Goal: Task Accomplishment & Management: Manage account settings

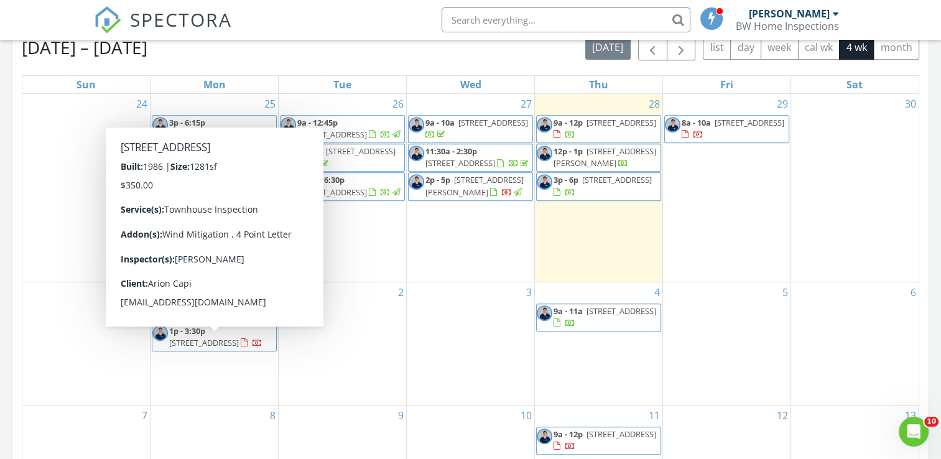
scroll to position [560, 0]
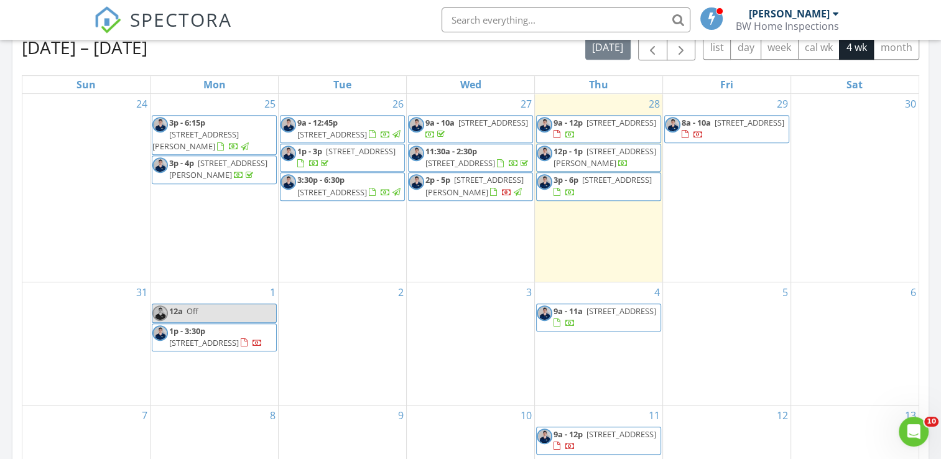
click at [518, 197] on span "2p - 5p 2143 Myra St, Jacksonville 32204" at bounding box center [471, 186] width 124 height 24
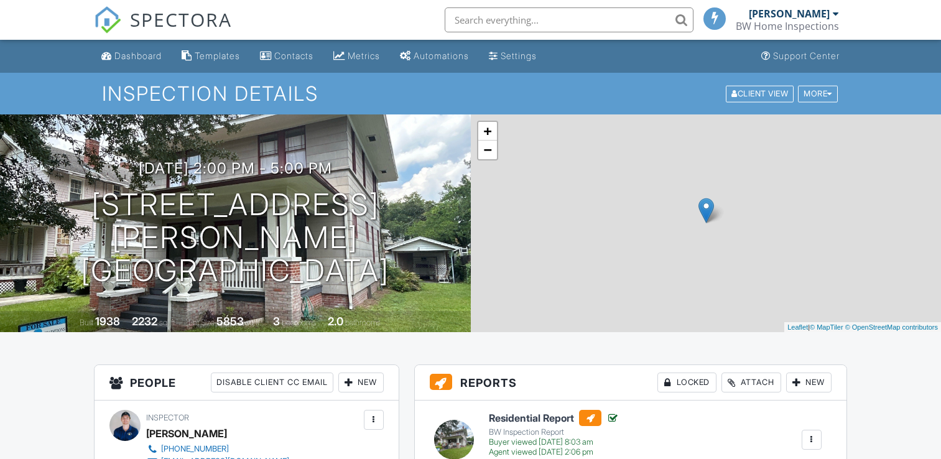
scroll to position [622, 0]
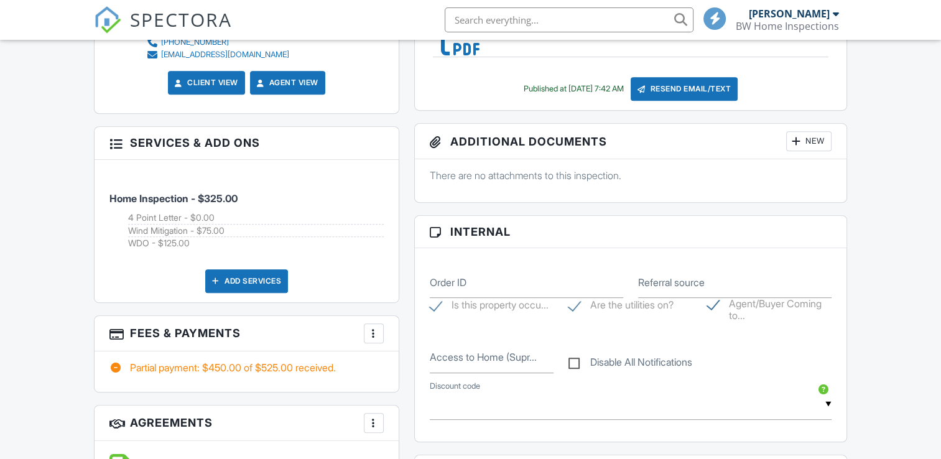
click at [379, 334] on div at bounding box center [374, 333] width 12 height 12
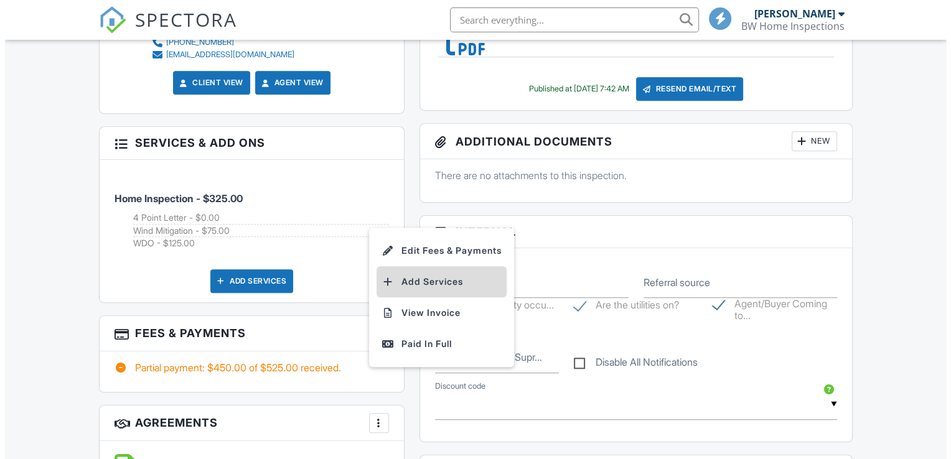
scroll to position [0, 0]
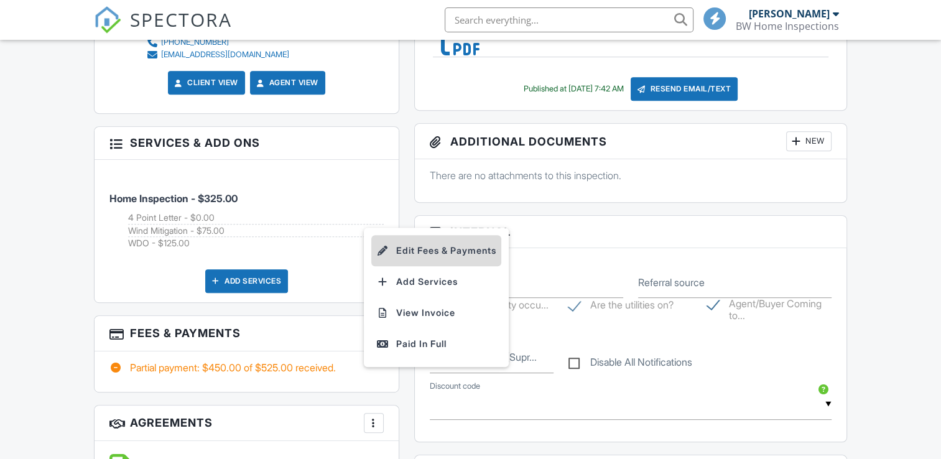
click at [442, 255] on li "Edit Fees & Payments" at bounding box center [436, 250] width 130 height 31
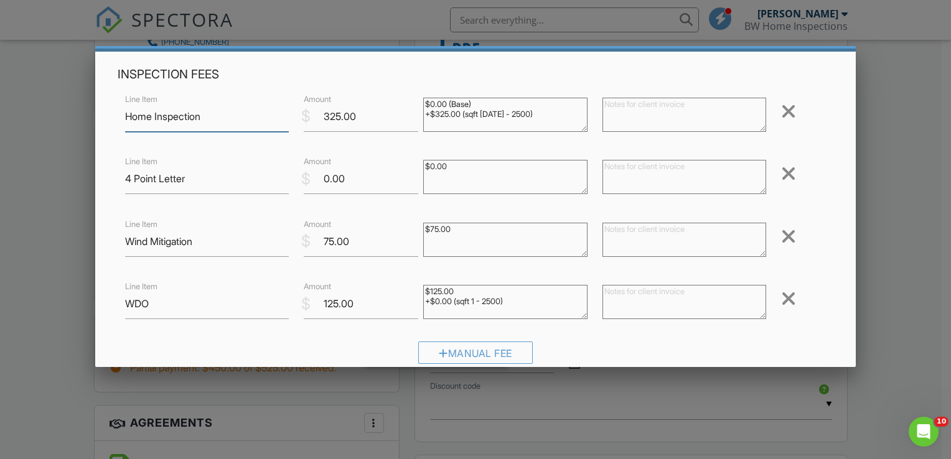
scroll to position [62, 0]
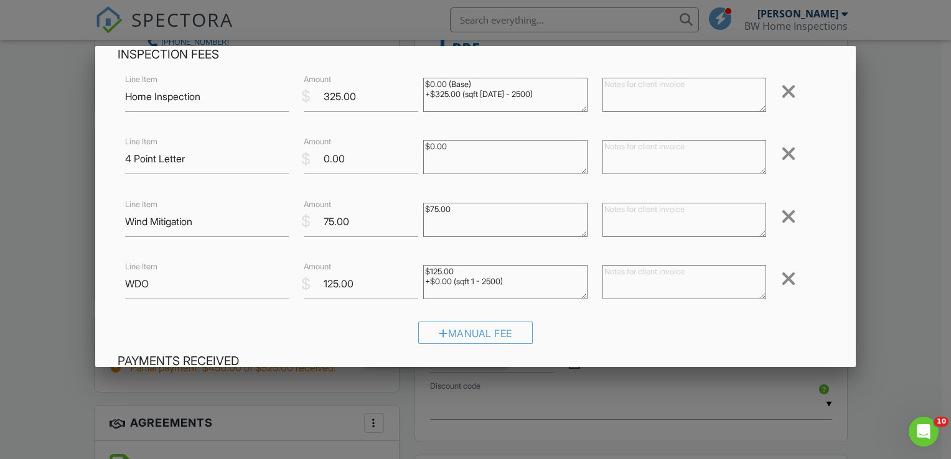
click at [781, 215] on div at bounding box center [788, 217] width 15 height 20
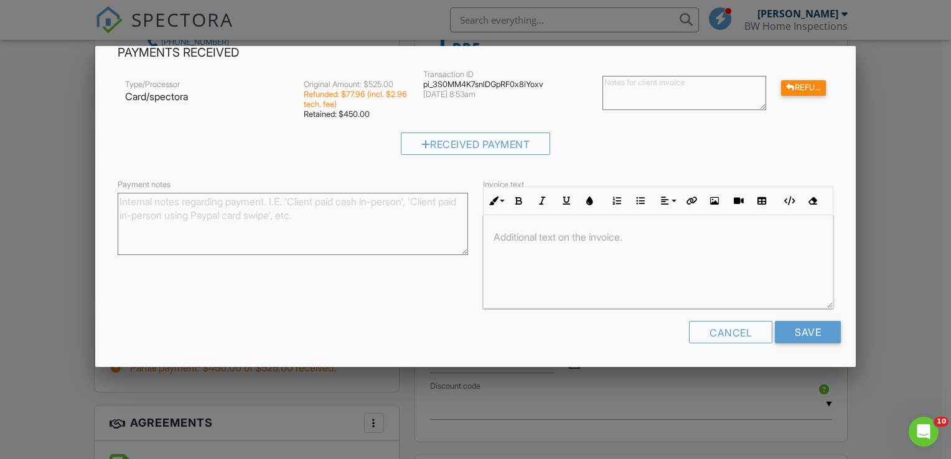
scroll to position [0, 0]
click at [811, 332] on input "Save" at bounding box center [808, 332] width 66 height 22
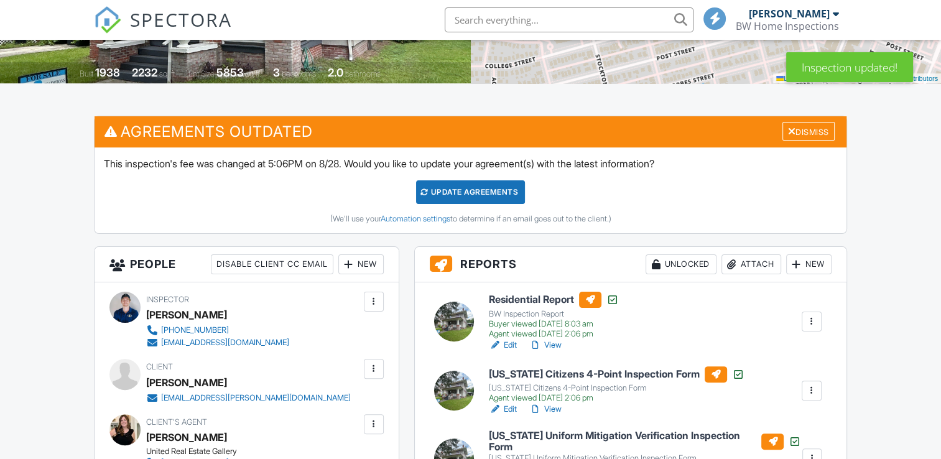
drag, startPoint x: 808, startPoint y: 133, endPoint x: 752, endPoint y: 157, distance: 60.8
click at [808, 133] on div "Dismiss" at bounding box center [809, 131] width 52 height 19
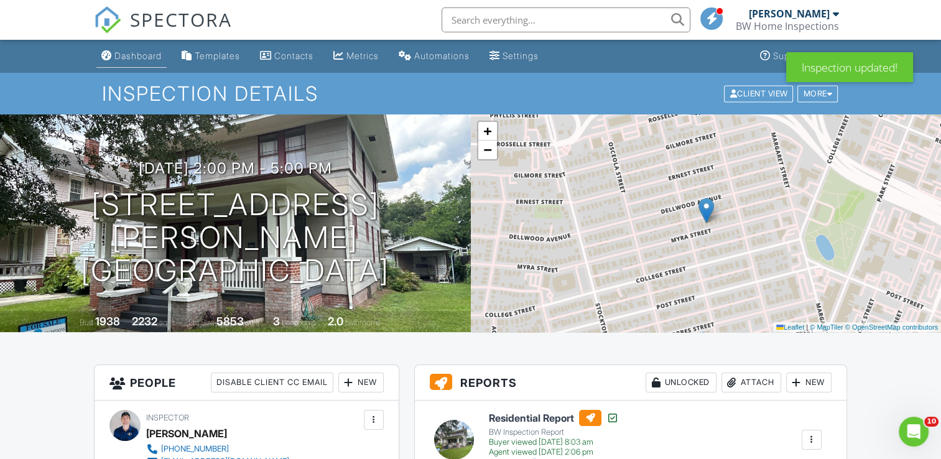
click at [161, 59] on div "Dashboard" at bounding box center [137, 55] width 47 height 11
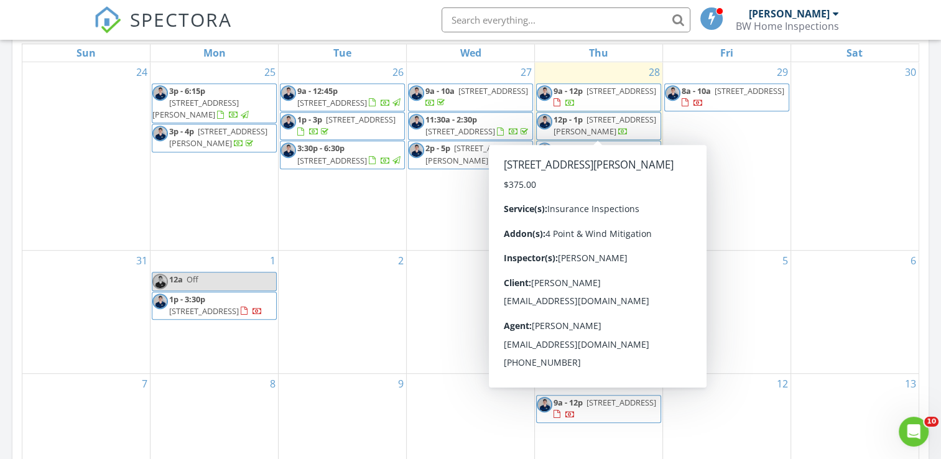
scroll to position [622, 0]
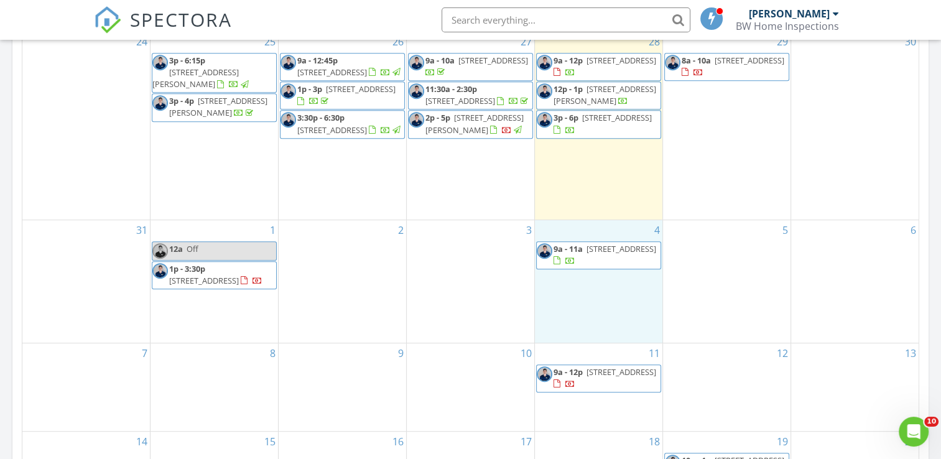
click at [593, 342] on div "4 9a - 11a 83 Camphor Laurel Rd, St. Augustine 32092" at bounding box center [599, 281] width 128 height 123
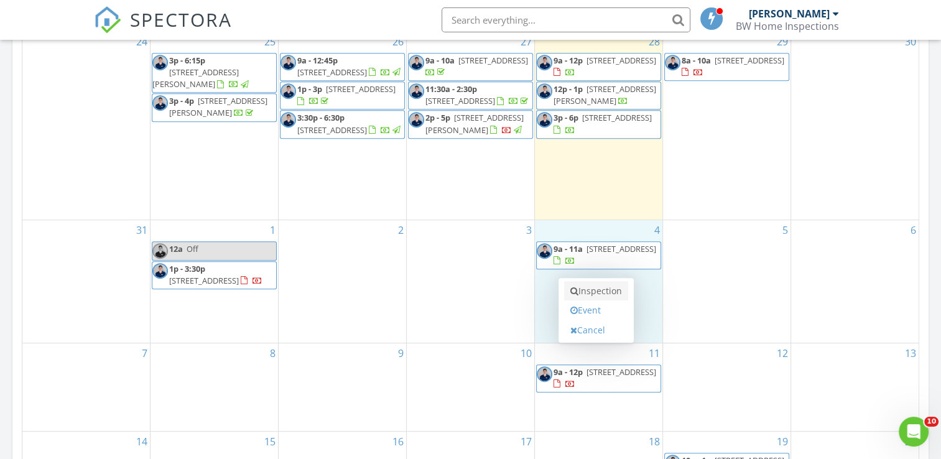
click at [604, 297] on link "Inspection" at bounding box center [596, 291] width 64 height 20
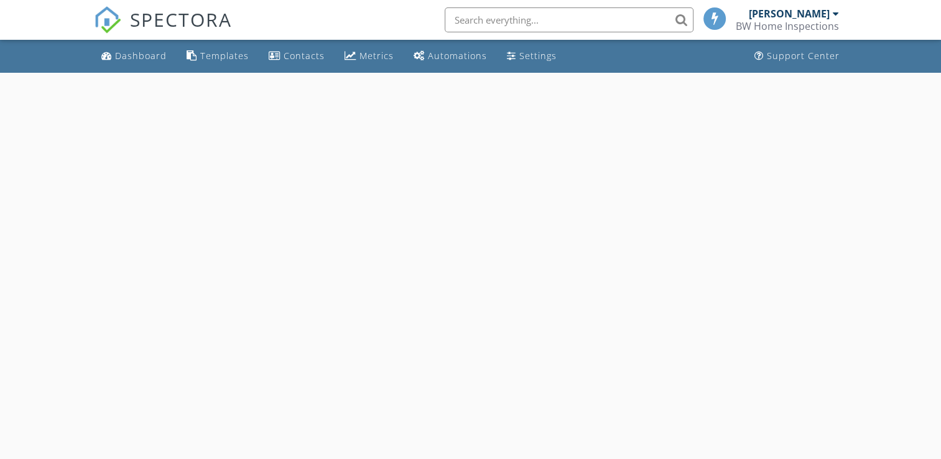
select select "8"
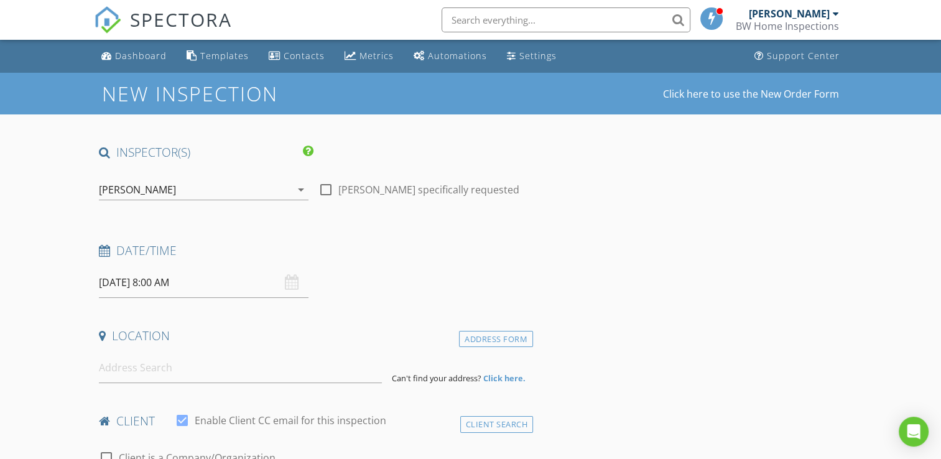
click at [228, 290] on input "[DATE] 8:00 AM" at bounding box center [204, 283] width 210 height 30
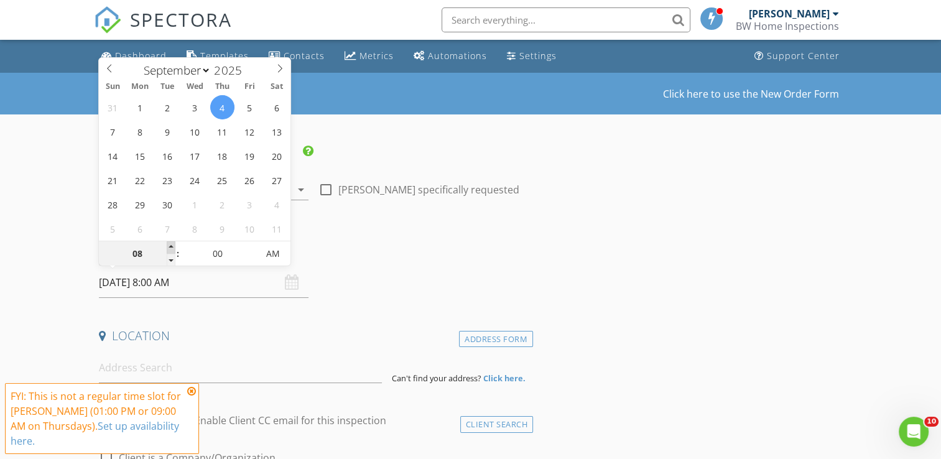
type input "09"
type input "[DATE] 9:00 AM"
click at [174, 247] on span at bounding box center [171, 247] width 9 height 12
type input "10"
type input "[DATE] 10:00 AM"
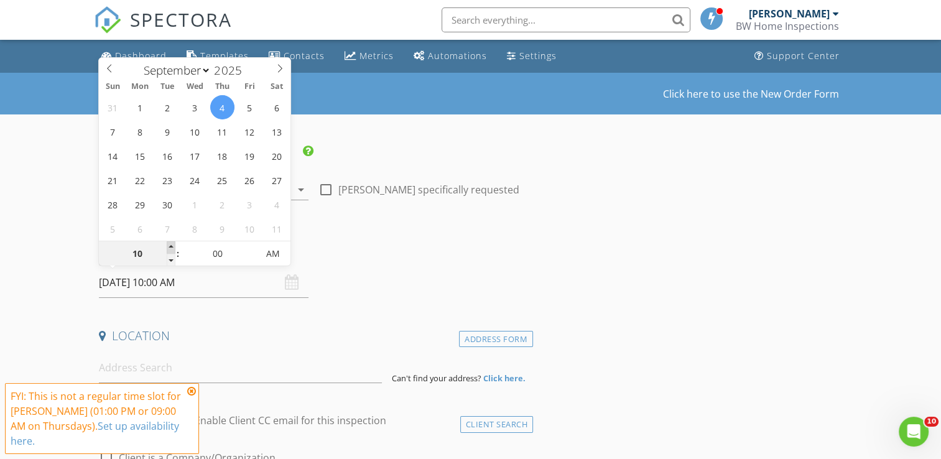
click at [174, 247] on span at bounding box center [171, 247] width 9 height 12
type input "11"
type input "[DATE] 11:00 AM"
click at [172, 247] on span at bounding box center [171, 247] width 9 height 12
type input "12"
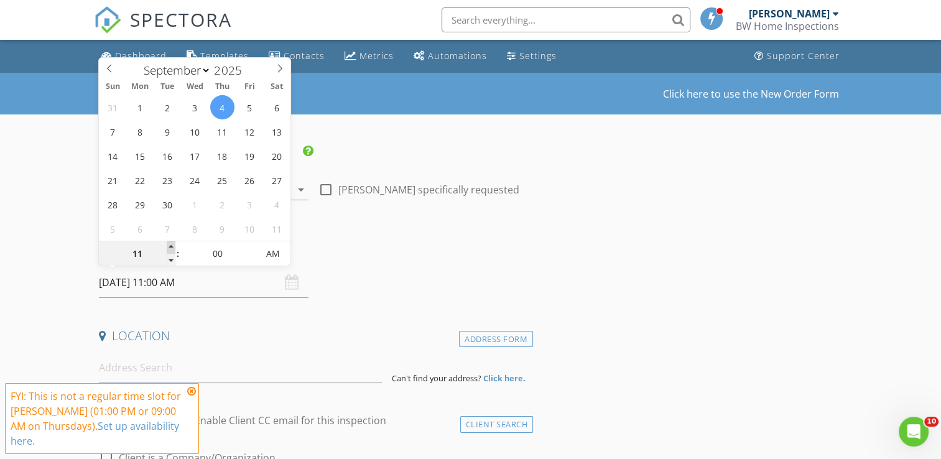
type input "09/04/2025 12:00 PM"
click at [172, 246] on span at bounding box center [171, 247] width 9 height 12
type input "01"
type input "09/04/2025 1:00 PM"
click at [171, 246] on span at bounding box center [171, 247] width 9 height 12
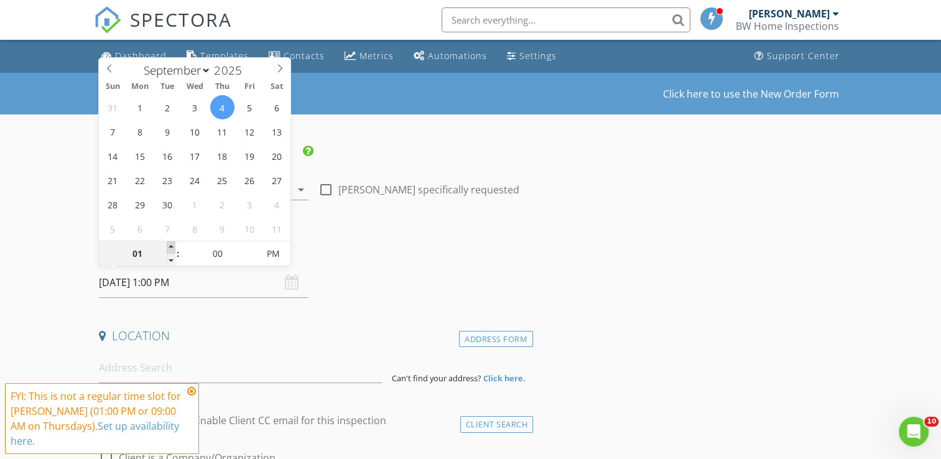
type input "02"
type input "09/04/2025 2:00 PM"
click at [170, 245] on span at bounding box center [171, 247] width 9 height 12
type input "03"
type input "09/04/2025 3:00 PM"
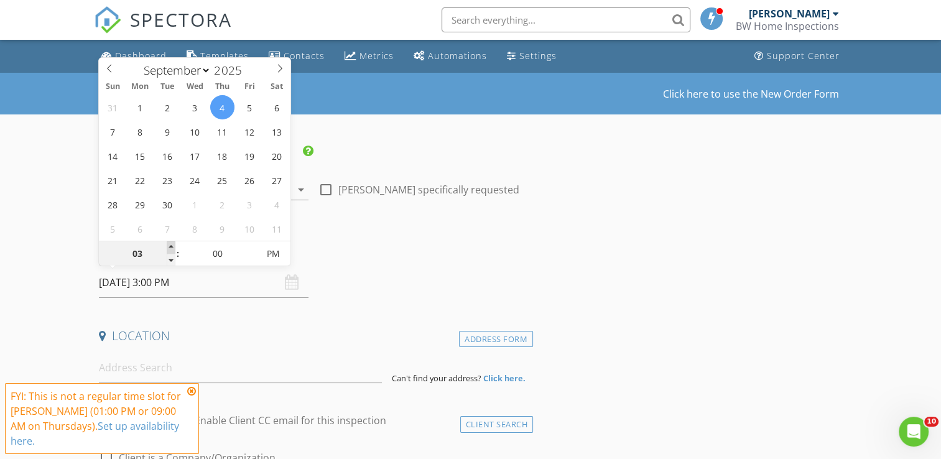
click at [169, 245] on span at bounding box center [171, 247] width 9 height 12
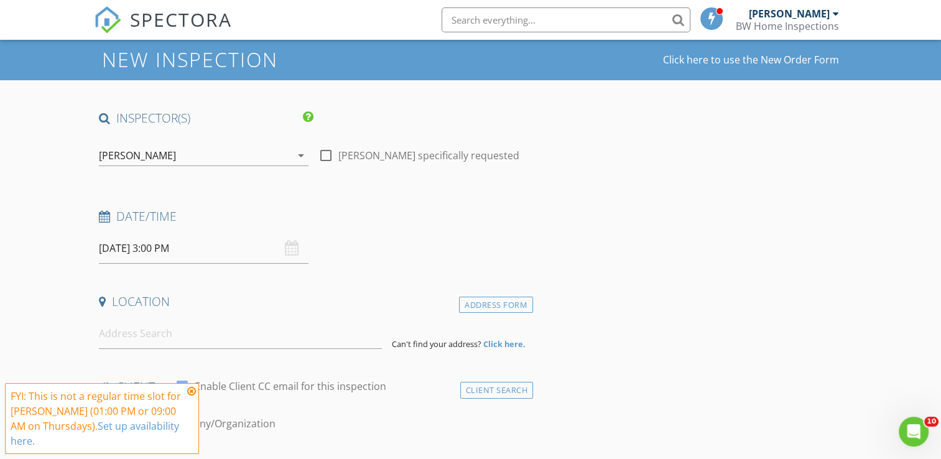
scroll to position [62, 0]
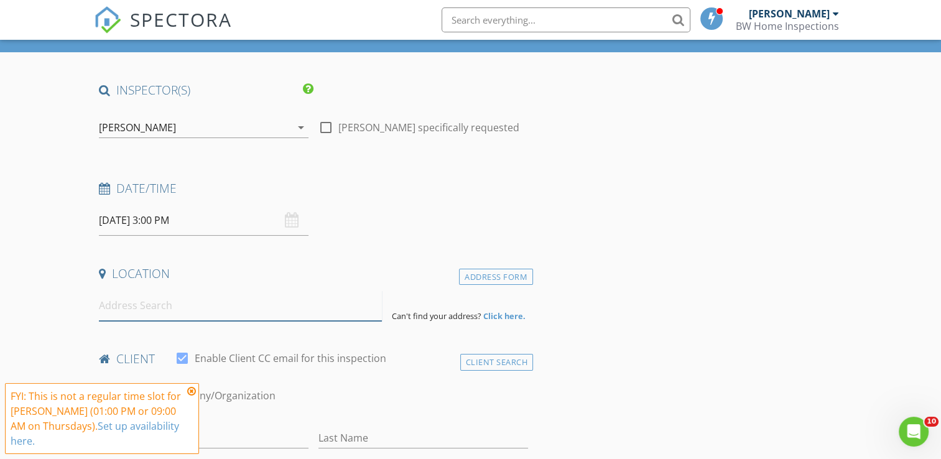
click at [258, 301] on input at bounding box center [240, 306] width 283 height 30
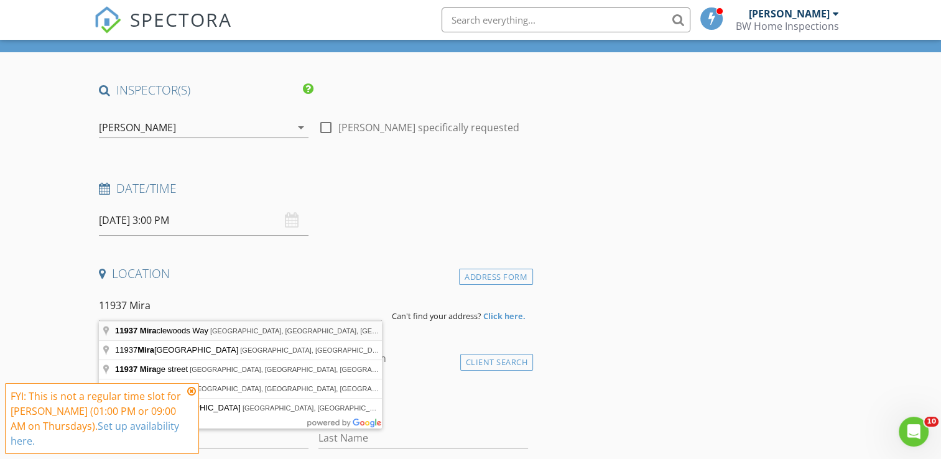
type input "11937 Miraclewoods Way, Jacksonville, FL, USA"
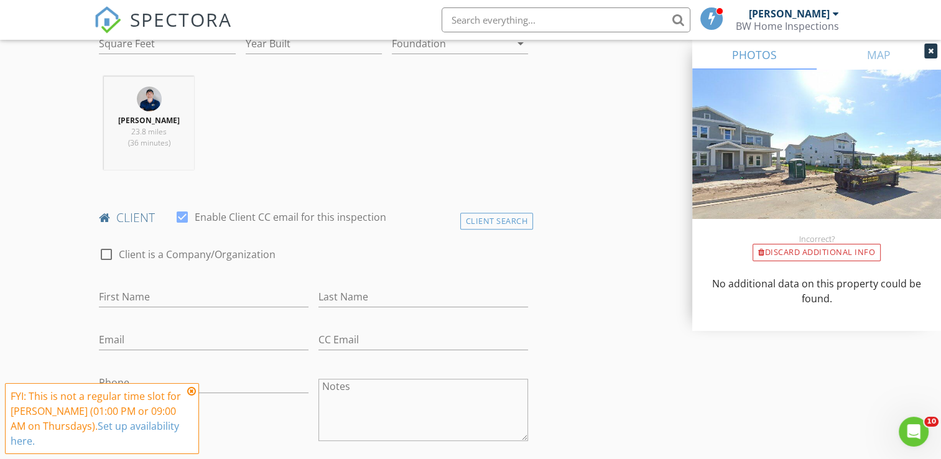
scroll to position [498, 0]
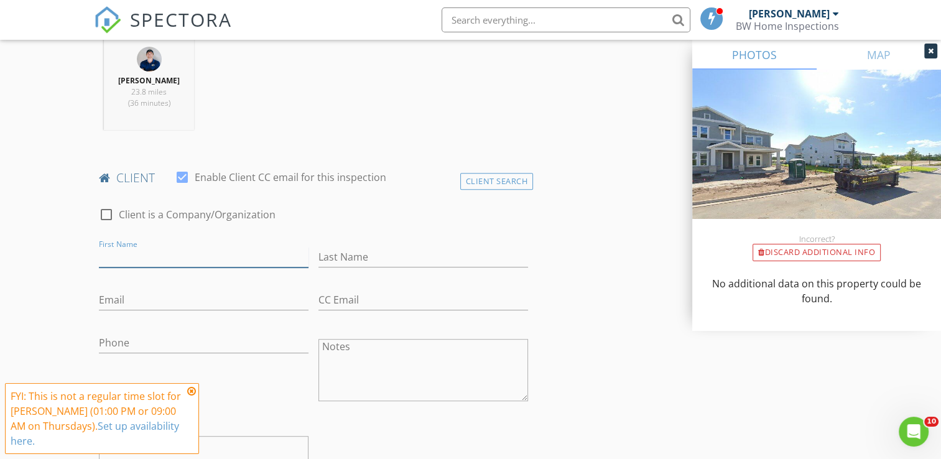
click at [191, 248] on input "First Name" at bounding box center [204, 257] width 210 height 21
type input "Berardi"
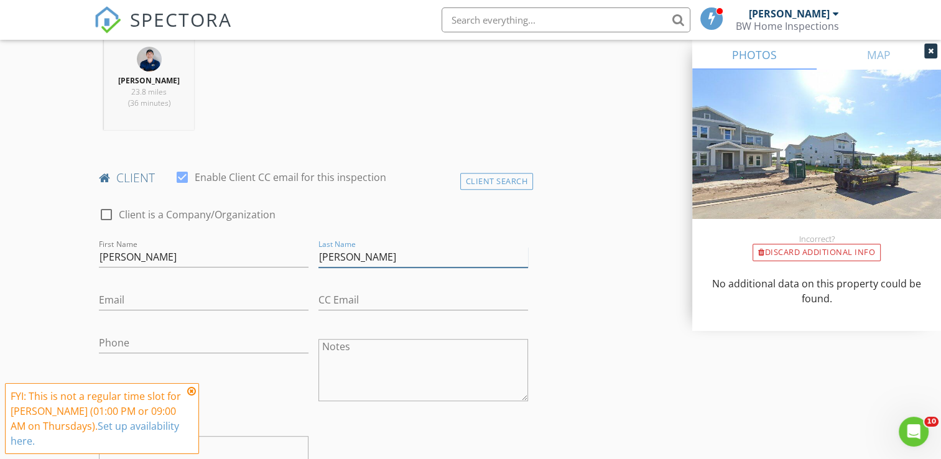
type input "Johnna"
type input "Berardijohnna@gmail.com"
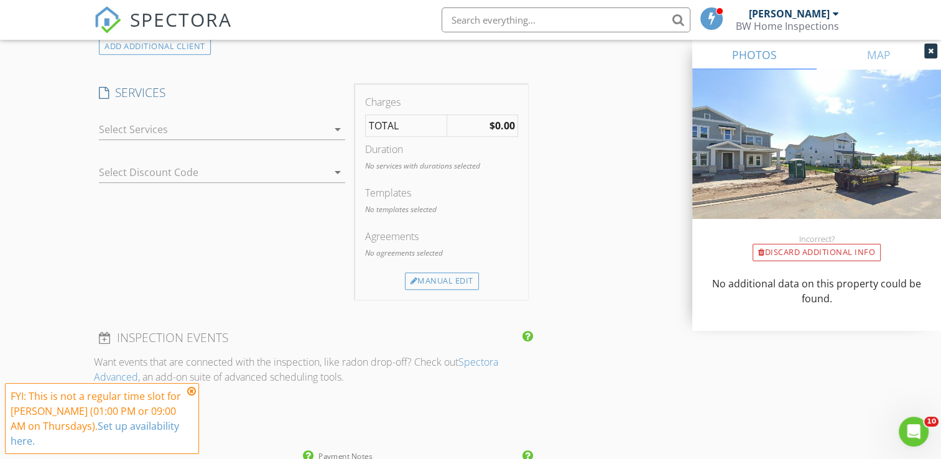
scroll to position [933, 0]
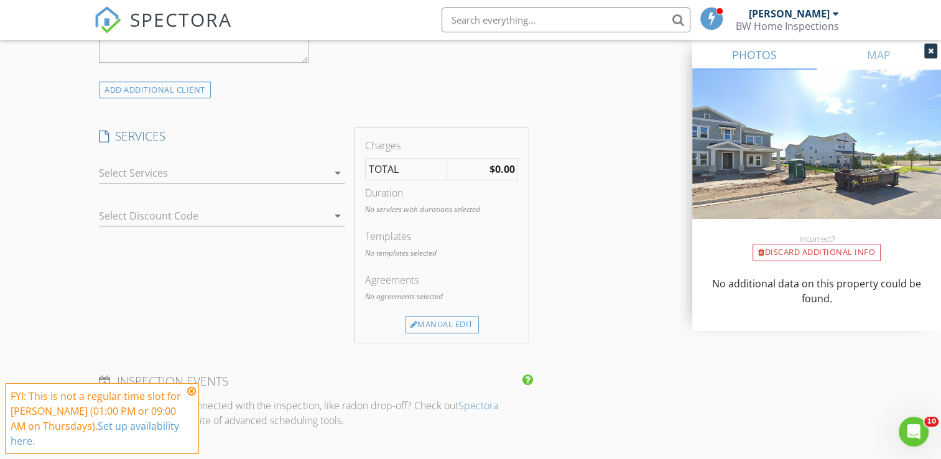
type input "440-478-9284"
click at [293, 168] on div at bounding box center [213, 173] width 229 height 20
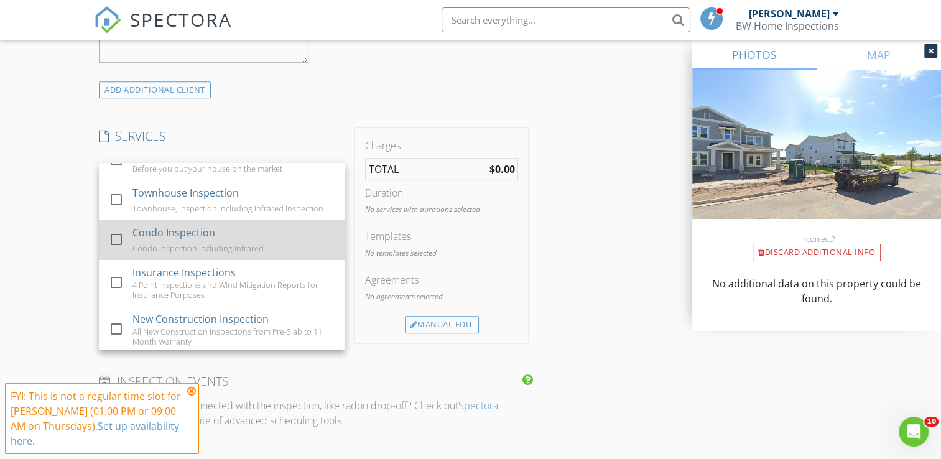
scroll to position [0, 0]
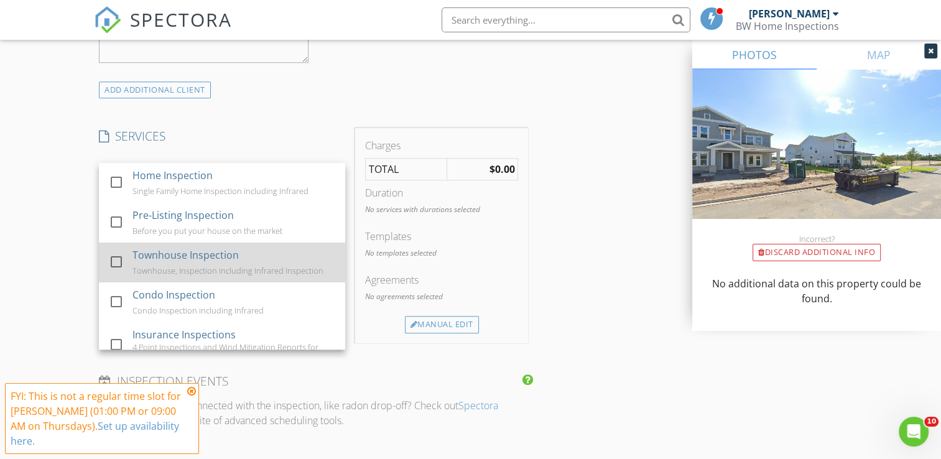
click at [234, 254] on div "Townhouse Inspection" at bounding box center [186, 255] width 106 height 15
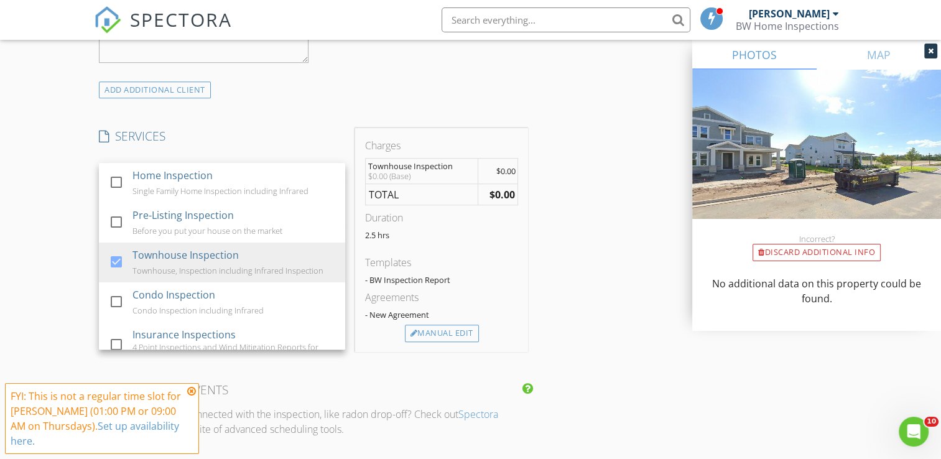
drag, startPoint x: 324, startPoint y: 112, endPoint x: 321, endPoint y: 118, distance: 6.4
click at [322, 113] on div "INSPECTOR(S) check_box Bradley Williams PRIMARY check_box_outline_blank Jere Pi…" at bounding box center [313, 290] width 439 height 2158
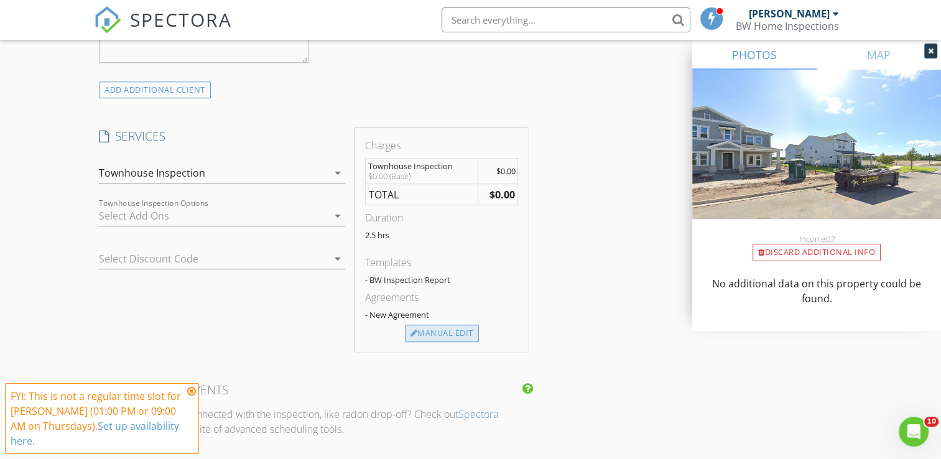
click at [447, 334] on div "Manual Edit" at bounding box center [442, 333] width 74 height 17
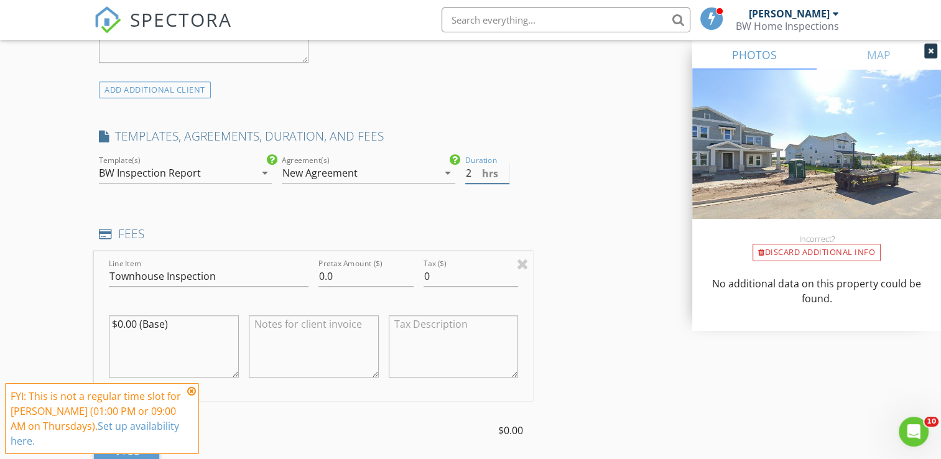
type input "2"
click at [504, 175] on input "2" at bounding box center [487, 173] width 45 height 21
drag, startPoint x: 353, startPoint y: 276, endPoint x: 250, endPoint y: 261, distance: 104.5
click at [256, 261] on div "Line Item Townhouse Inspection Pretax Amount ($) 0.0 Tax ($) 0 $0.00 (Base)" at bounding box center [313, 326] width 439 height 150
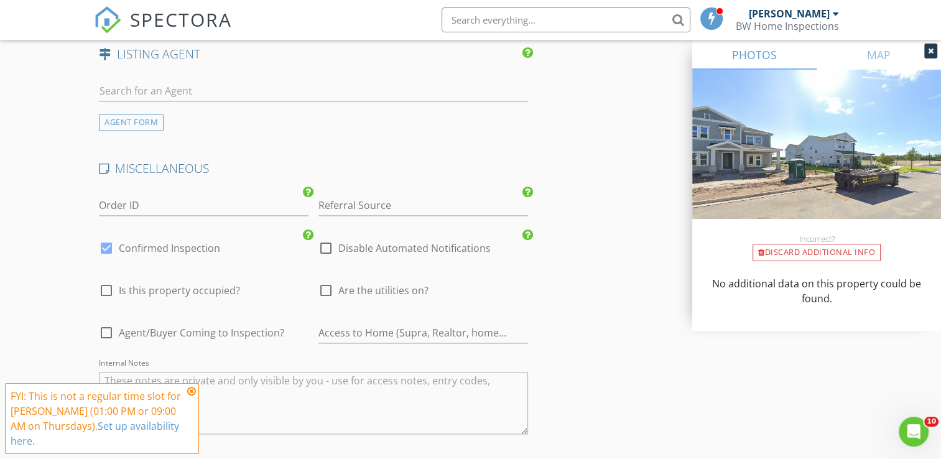
scroll to position [1804, 0]
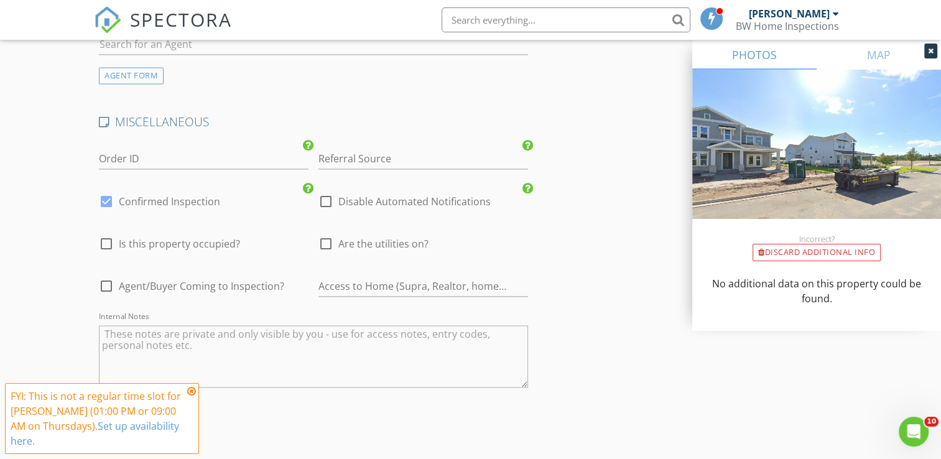
type input "285"
click at [317, 233] on div "check_box_outline_blank Are the utilities on?" at bounding box center [424, 245] width 220 height 42
drag, startPoint x: 327, startPoint y: 240, endPoint x: 331, endPoint y: 220, distance: 20.9
click at [330, 238] on div at bounding box center [325, 243] width 21 height 21
checkbox input "true"
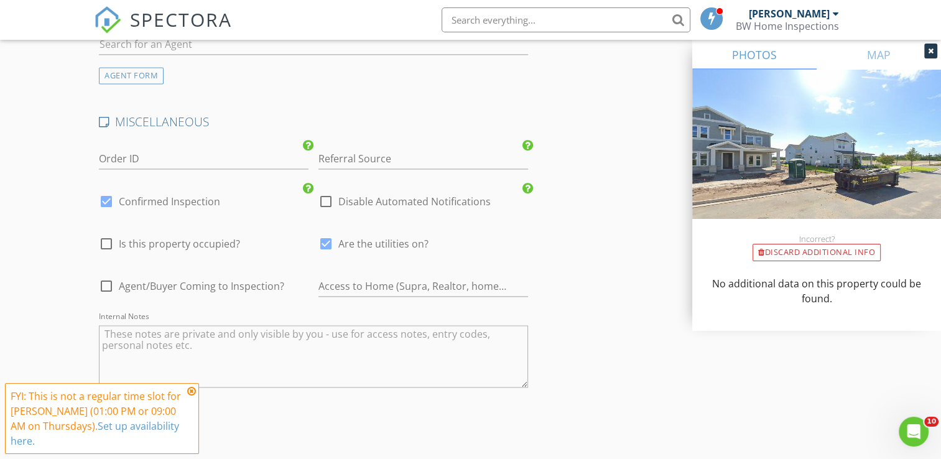
click at [327, 197] on div at bounding box center [325, 201] width 21 height 21
checkbox input "true"
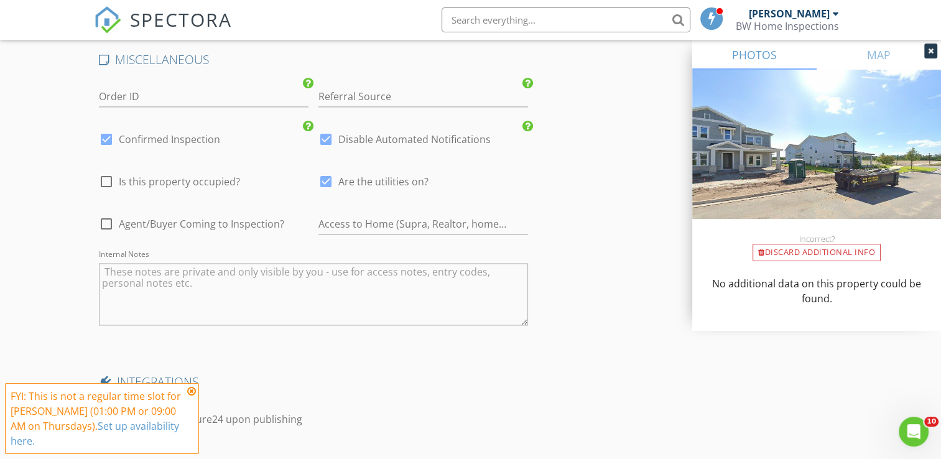
click at [232, 218] on span "Agent/Buyer Coming to Inspection?" at bounding box center [202, 224] width 166 height 12
checkbox input "true"
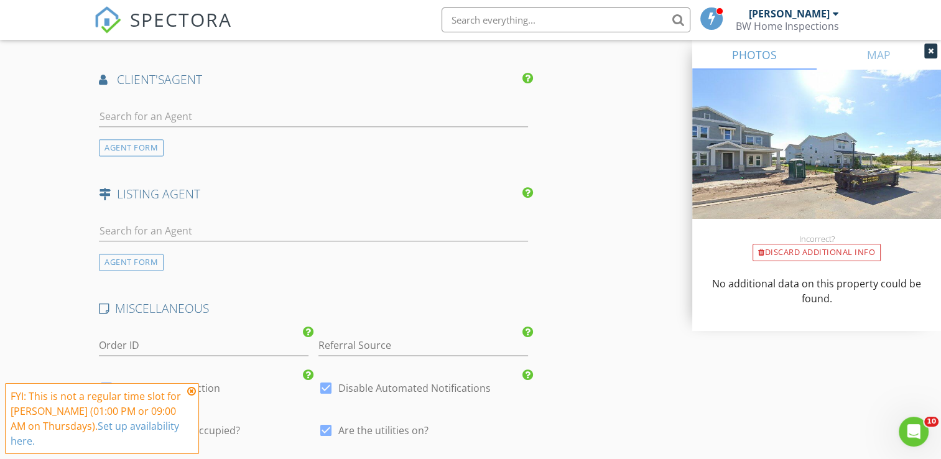
scroll to position [1431, 0]
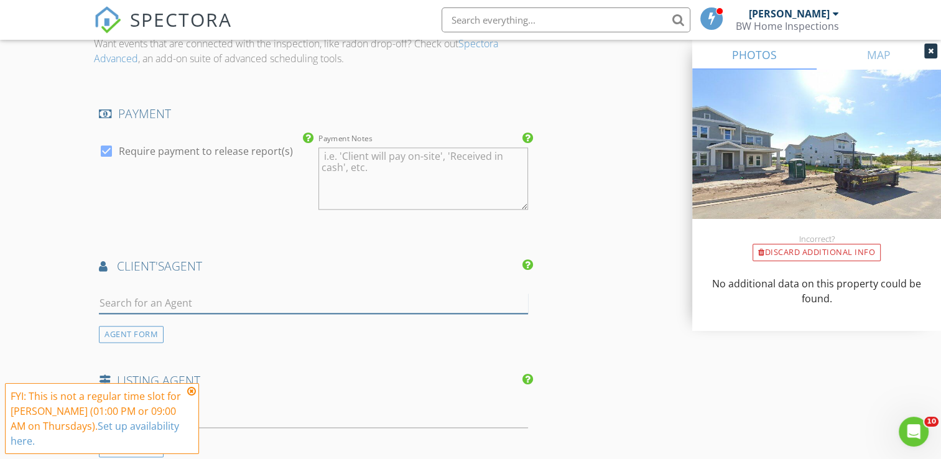
click at [208, 302] on input "text" at bounding box center [313, 303] width 429 height 21
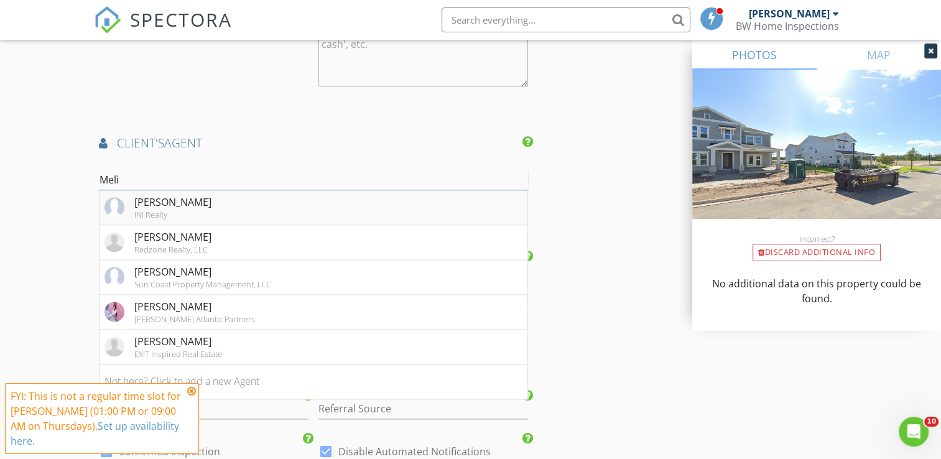
scroll to position [1556, 0]
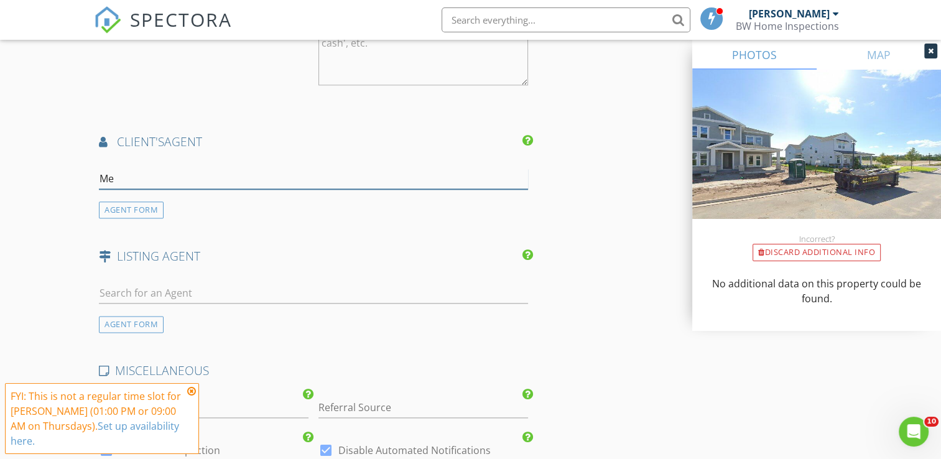
type input "M"
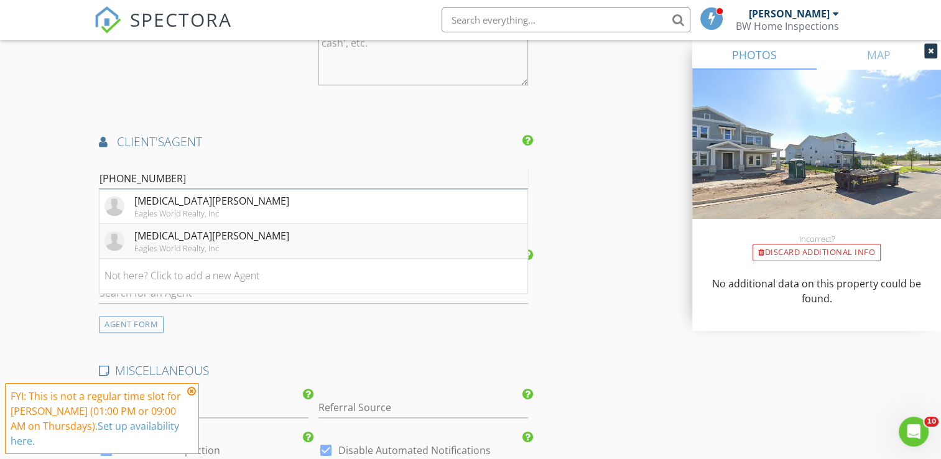
type input "904-814-5939"
click at [234, 245] on li "Milia Kahayan Eagles World Realty, Inc" at bounding box center [314, 241] width 428 height 35
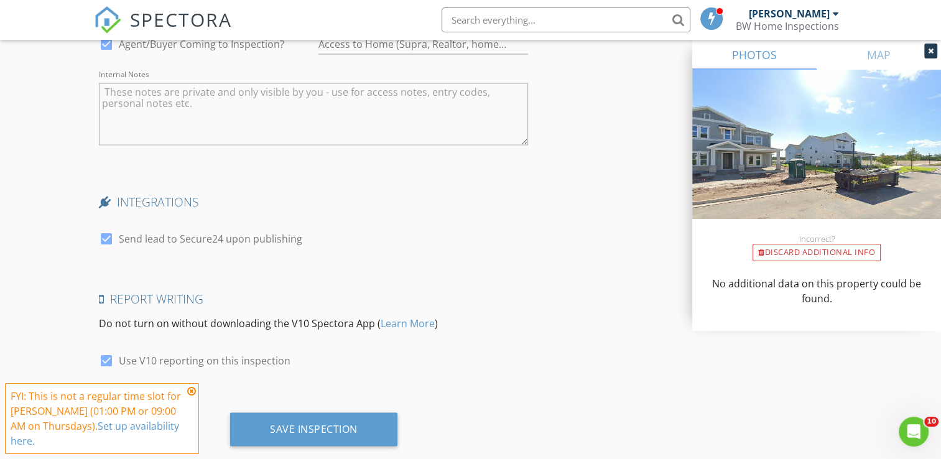
scroll to position [2352, 0]
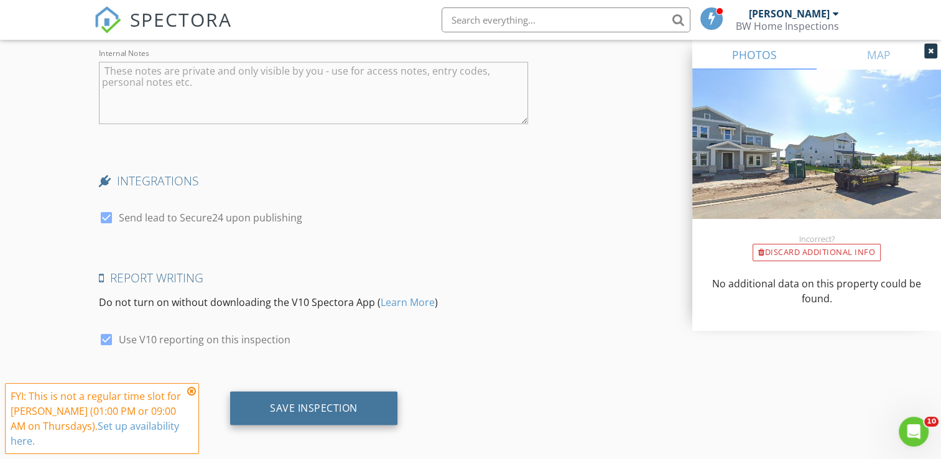
click at [296, 401] on div "Save Inspection" at bounding box center [314, 407] width 88 height 12
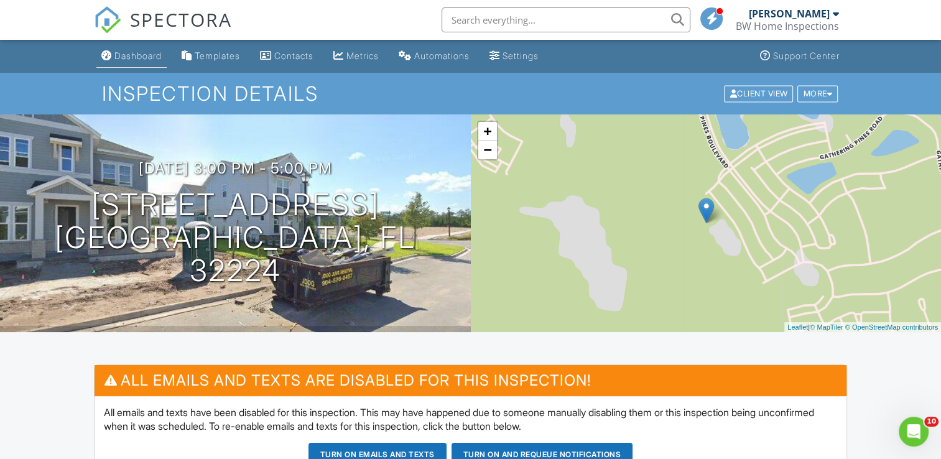
click at [106, 58] on div "Dashboard" at bounding box center [106, 55] width 11 height 10
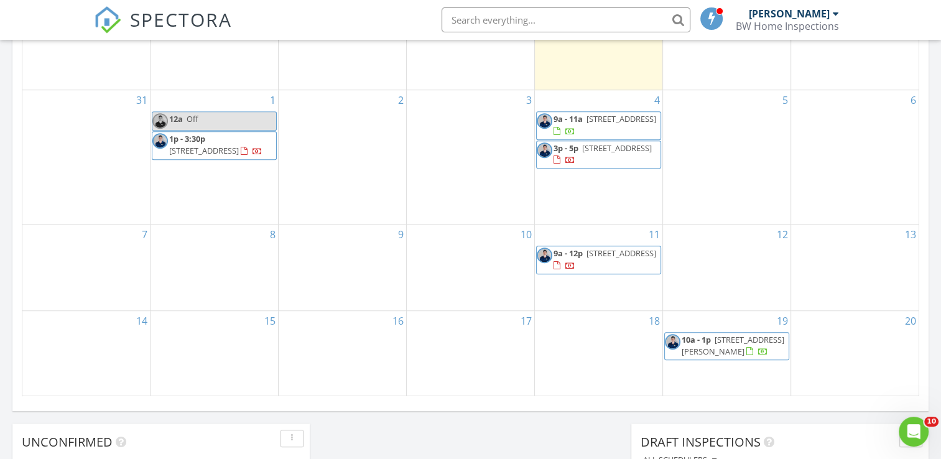
scroll to position [747, 0]
click at [609, 124] on span "[STREET_ADDRESS]" at bounding box center [622, 118] width 70 height 11
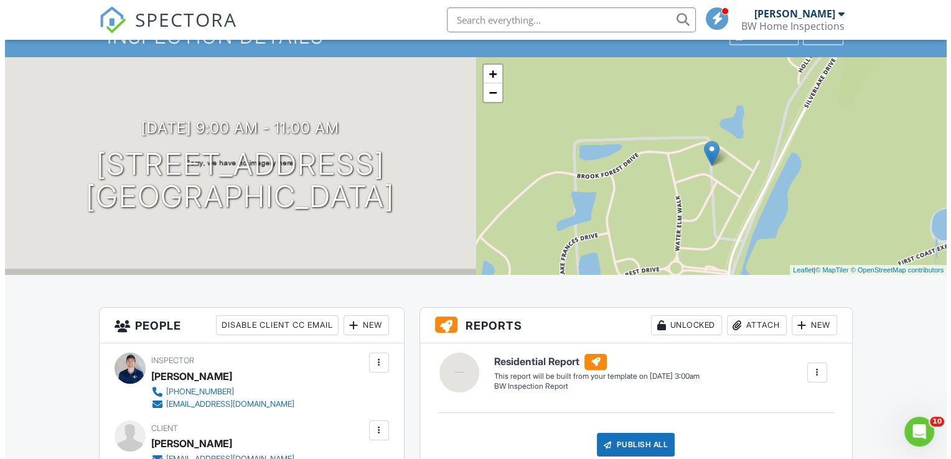
scroll to position [187, 0]
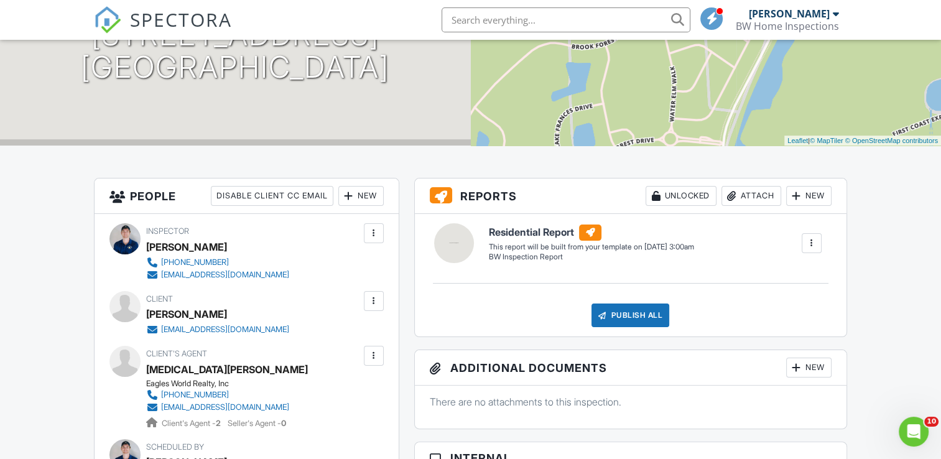
click at [372, 238] on div at bounding box center [374, 233] width 12 height 12
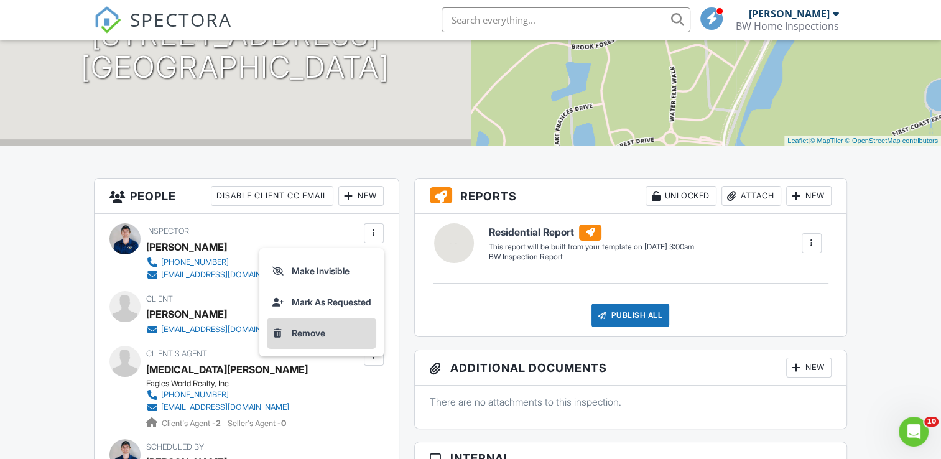
click at [361, 342] on li "Remove" at bounding box center [322, 333] width 110 height 31
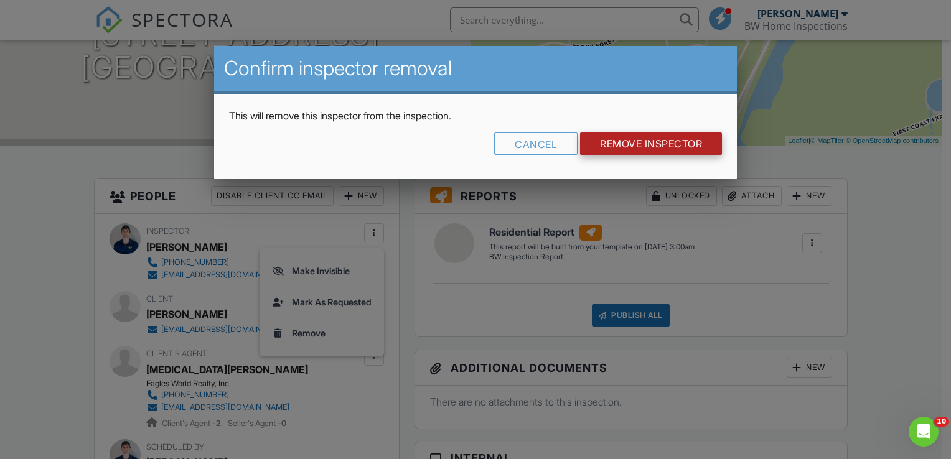
click at [640, 147] on input "Remove Inspector" at bounding box center [651, 144] width 142 height 22
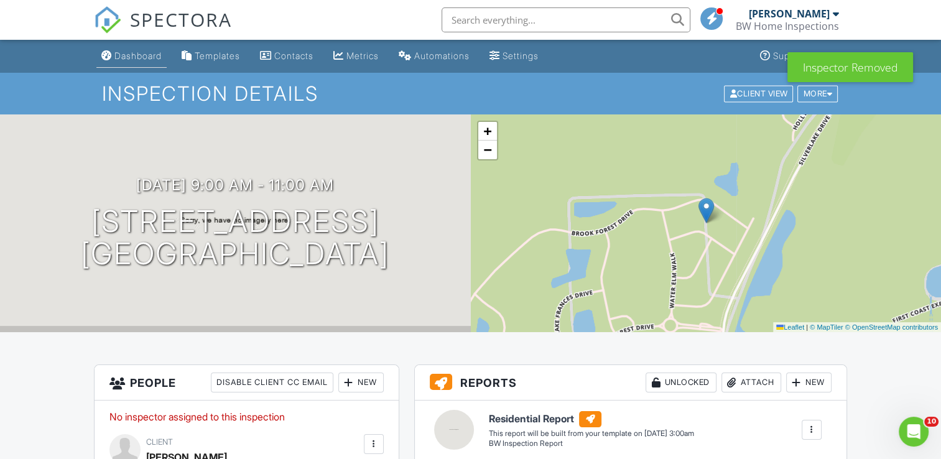
click at [129, 60] on div "Dashboard" at bounding box center [137, 55] width 47 height 11
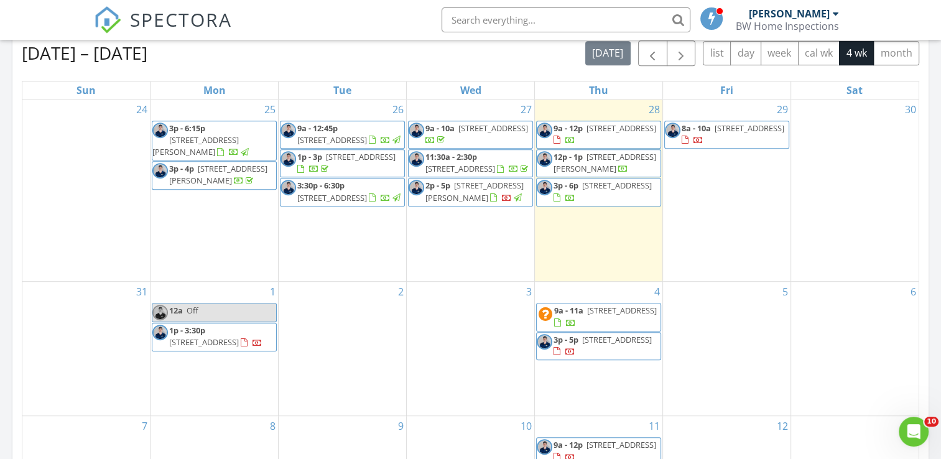
scroll to position [560, 0]
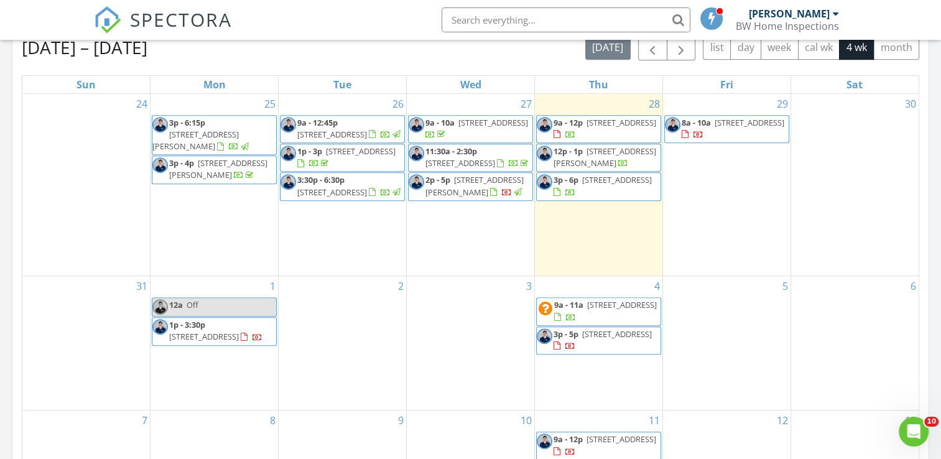
drag, startPoint x: 792, startPoint y: 138, endPoint x: 760, endPoint y: 130, distance: 33.2
click at [704, 130] on div at bounding box center [693, 135] width 22 height 12
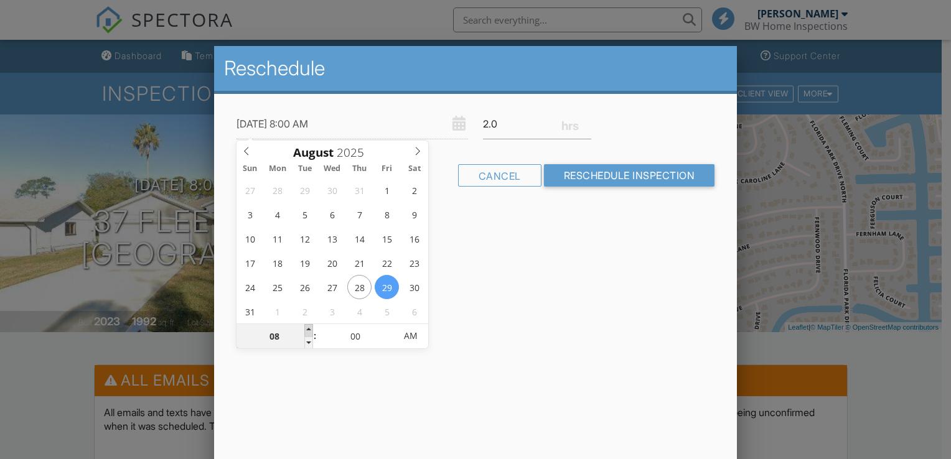
type input "08/29/2025 9:00 AM"
type input "09"
click at [306, 333] on span at bounding box center [308, 330] width 9 height 12
type input "08/29/2025 10:00 AM"
type input "10"
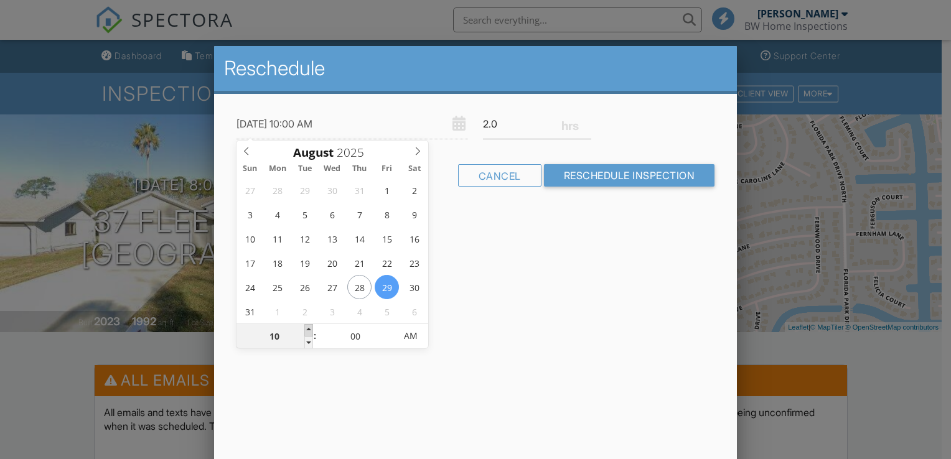
click at [306, 331] on span at bounding box center [308, 330] width 9 height 12
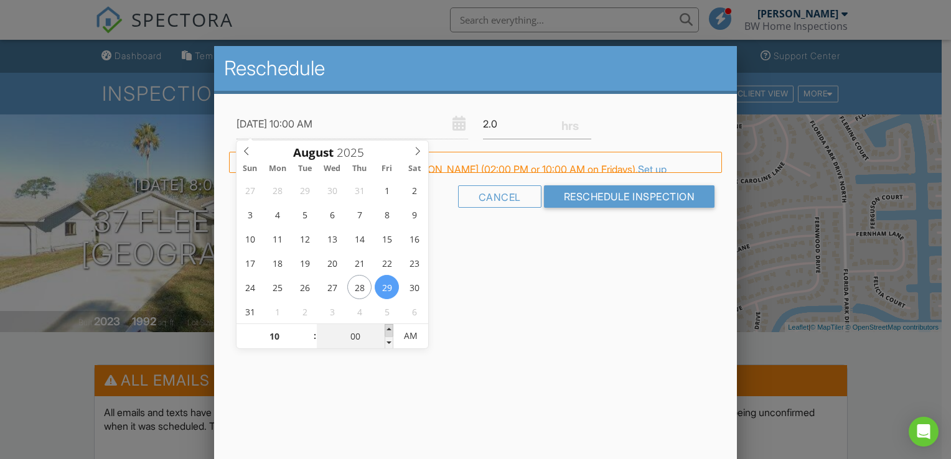
type input "08/29/2025 10:05 AM"
type input "05"
click at [386, 332] on span at bounding box center [389, 330] width 9 height 12
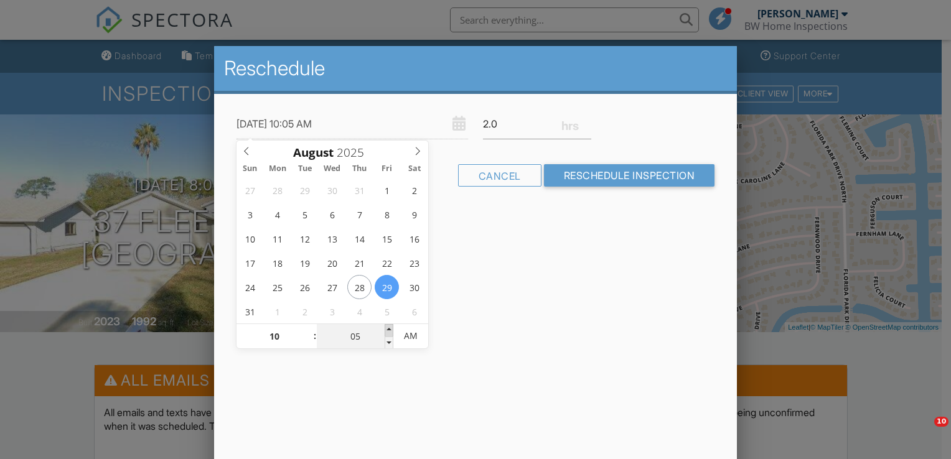
type input "08/29/2025 10:10 AM"
type input "10"
click at [386, 332] on span at bounding box center [389, 330] width 9 height 12
type input "08/29/2025 10:15 AM"
type input "15"
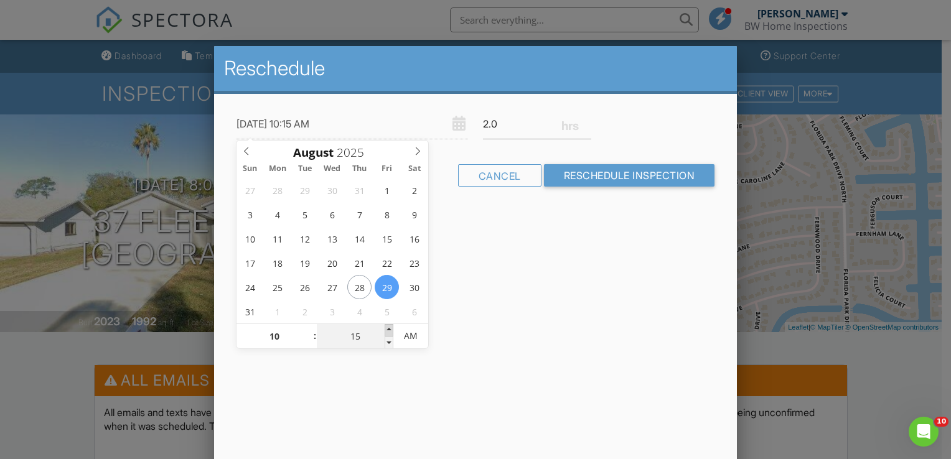
click at [386, 331] on span at bounding box center [389, 330] width 9 height 12
type input "08/29/2025 10:20 AM"
type input "20"
click at [387, 331] on span at bounding box center [389, 330] width 9 height 12
type input "08/29/2025 10:25 AM"
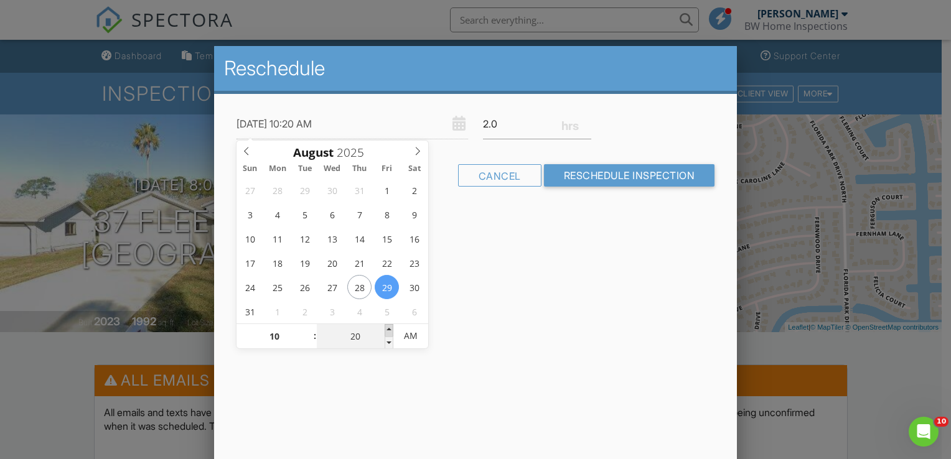
type input "25"
click at [388, 331] on span at bounding box center [389, 330] width 9 height 12
type input "08/29/2025 10:30 AM"
type input "30"
click at [388, 330] on span at bounding box center [389, 330] width 9 height 12
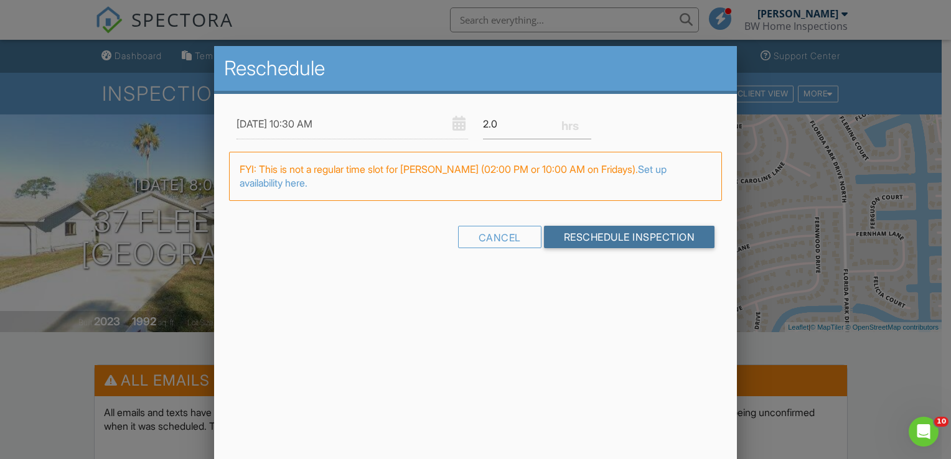
click at [579, 237] on input "Reschedule Inspection" at bounding box center [629, 237] width 171 height 22
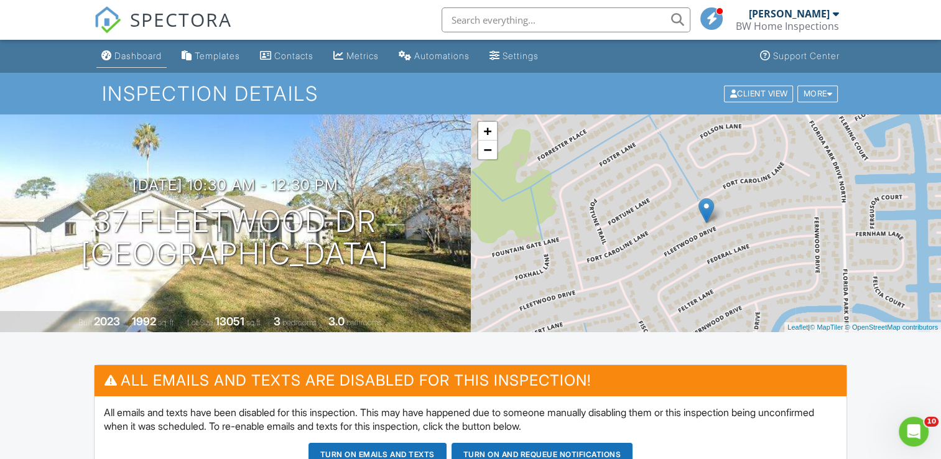
click at [127, 55] on div "Dashboard" at bounding box center [137, 55] width 47 height 11
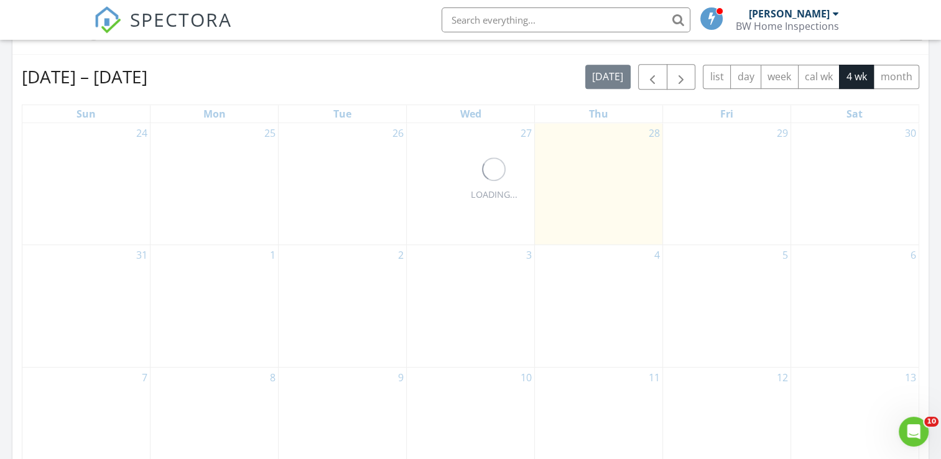
scroll to position [545, 0]
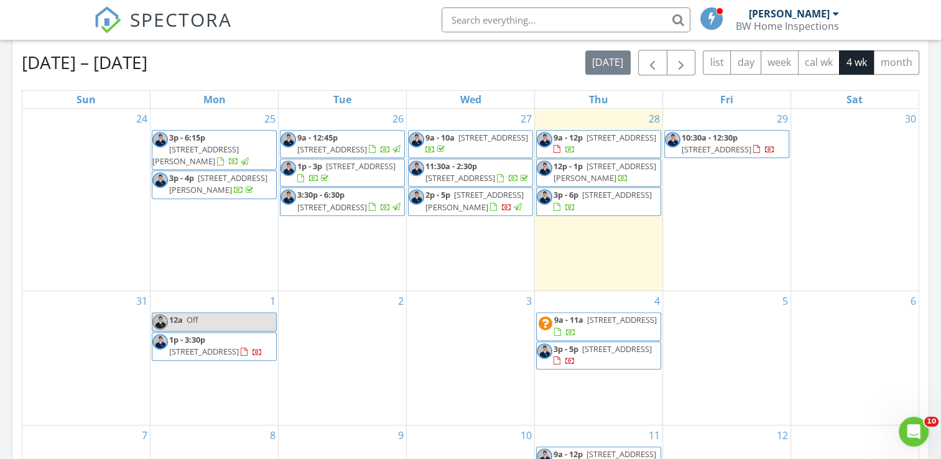
click at [207, 355] on span "[STREET_ADDRESS]" at bounding box center [204, 351] width 70 height 11
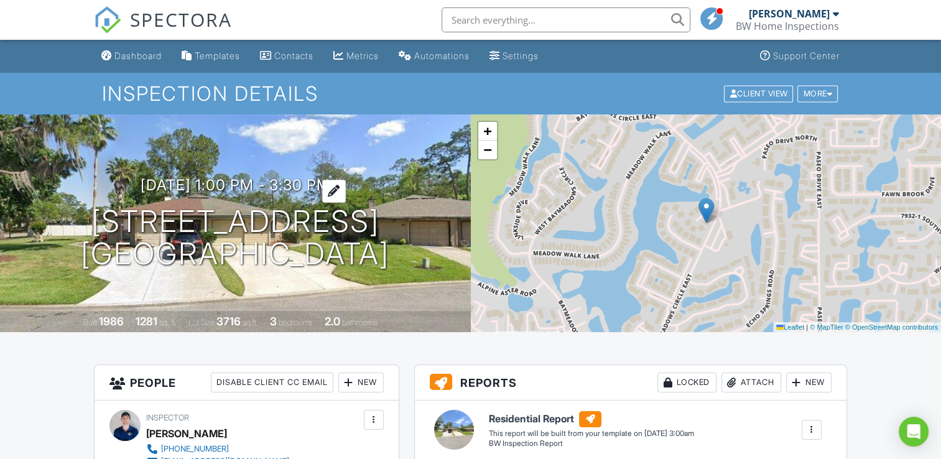
click at [249, 184] on h3 "09/01/2025 1:00 pm - 3:30 pm" at bounding box center [236, 185] width 190 height 17
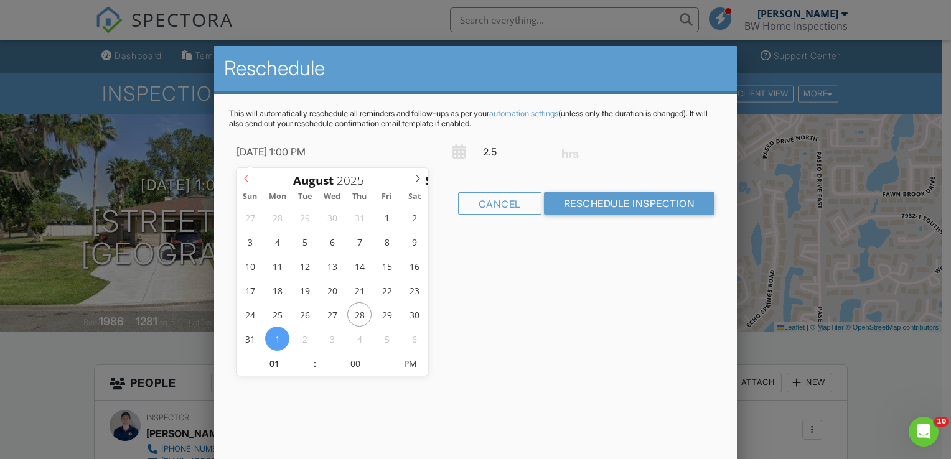
click at [246, 180] on icon at bounding box center [246, 179] width 4 height 8
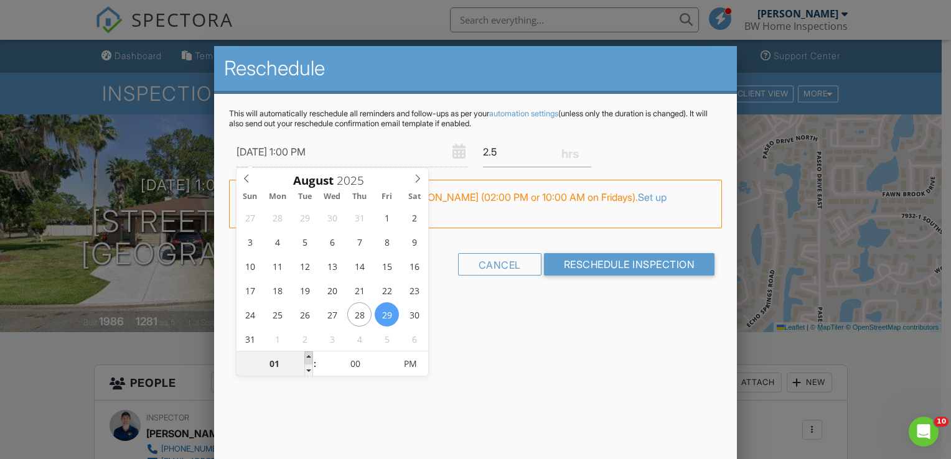
type input "[DATE] 2:00 PM"
type input "02"
click at [305, 356] on span at bounding box center [308, 358] width 9 height 12
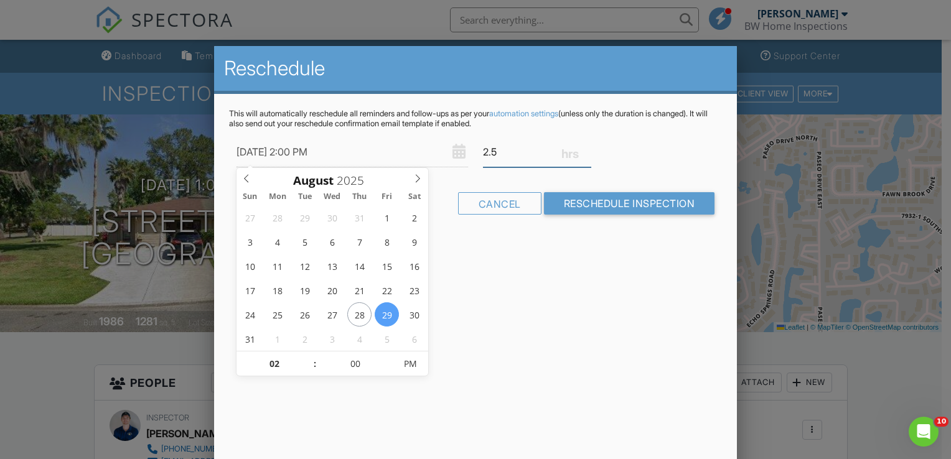
click at [586, 158] on input "2.5" at bounding box center [537, 152] width 108 height 30
click at [583, 154] on input "2.25" at bounding box center [537, 152] width 108 height 30
type input "2"
click at [584, 154] on input "2" at bounding box center [537, 152] width 108 height 30
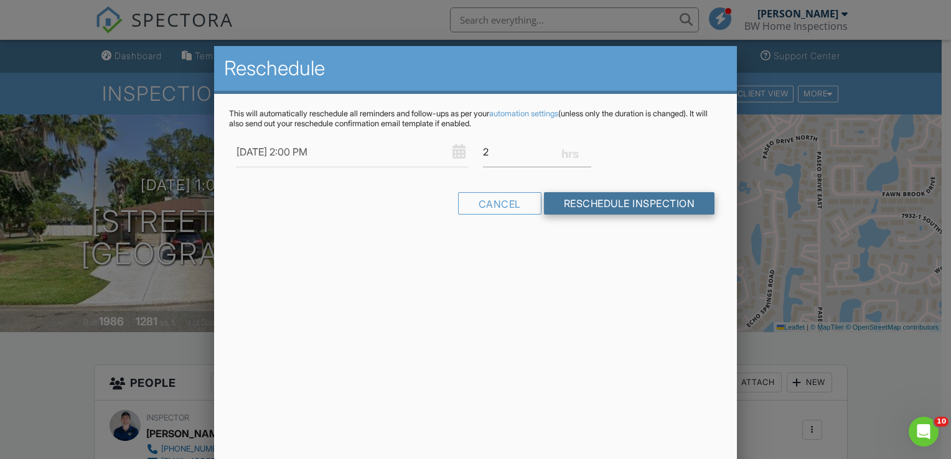
click at [602, 208] on input "Reschedule Inspection" at bounding box center [629, 203] width 171 height 22
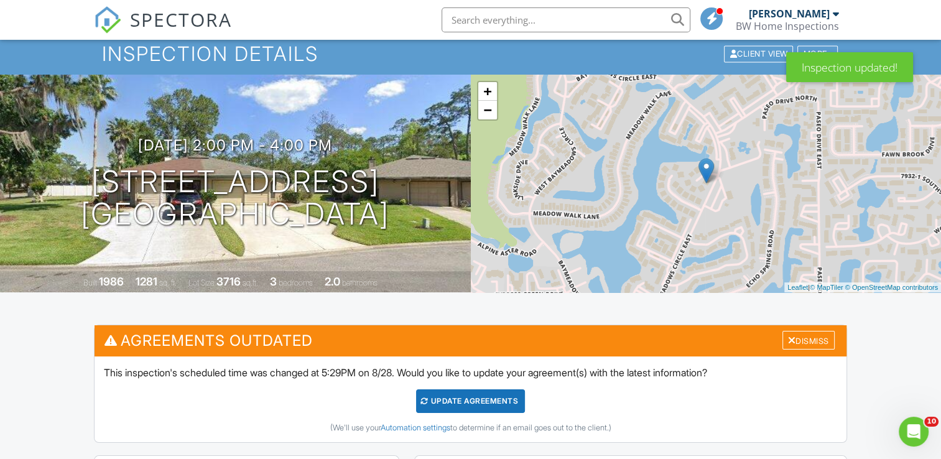
scroll to position [62, 0]
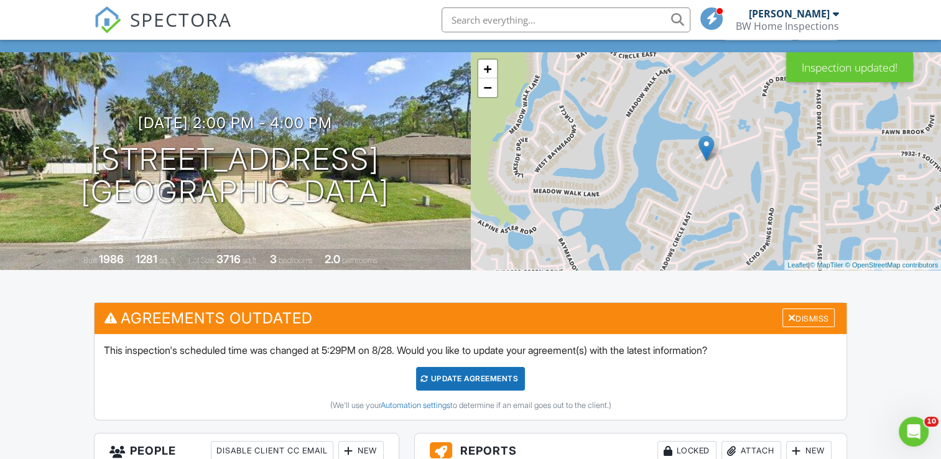
click at [477, 375] on div "Update Agreements" at bounding box center [470, 379] width 109 height 24
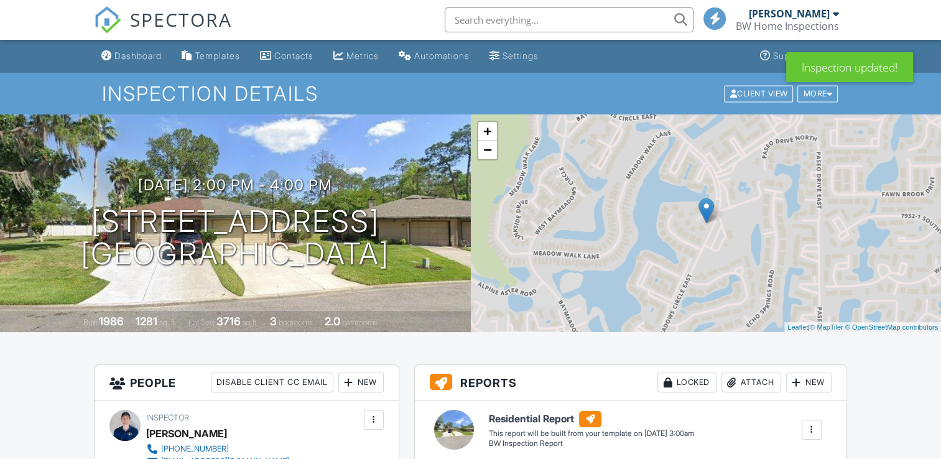
click at [154, 60] on div "Dashboard" at bounding box center [137, 55] width 47 height 11
